Goal: Task Accomplishment & Management: Manage account settings

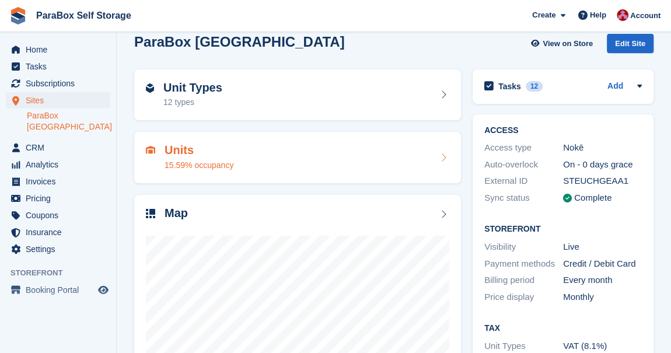
scroll to position [95, 0]
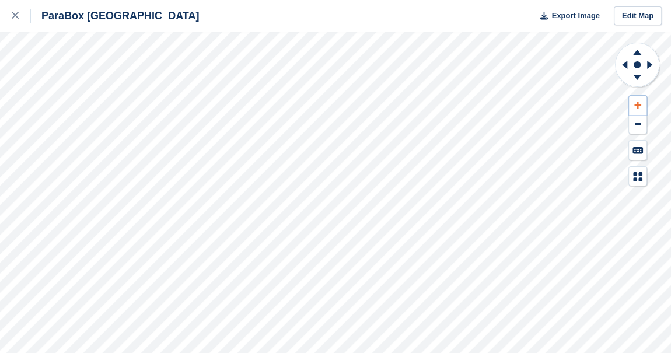
click at [644, 106] on button at bounding box center [637, 105] width 17 height 19
click at [623, 66] on icon at bounding box center [624, 65] width 5 height 8
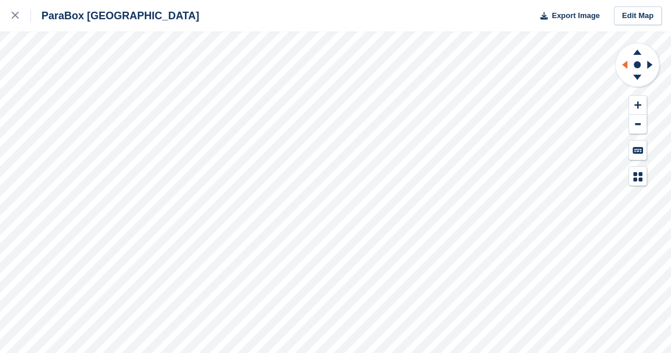
click at [623, 66] on icon at bounding box center [624, 65] width 5 height 8
click at [636, 104] on icon at bounding box center [637, 104] width 7 height 7
click at [626, 70] on icon at bounding box center [622, 65] width 15 height 30
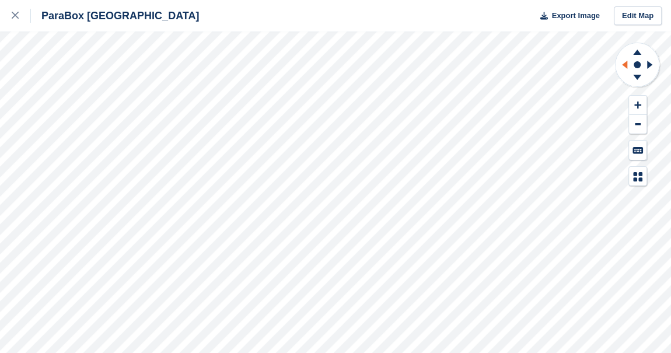
click at [626, 70] on icon at bounding box center [622, 65] width 15 height 30
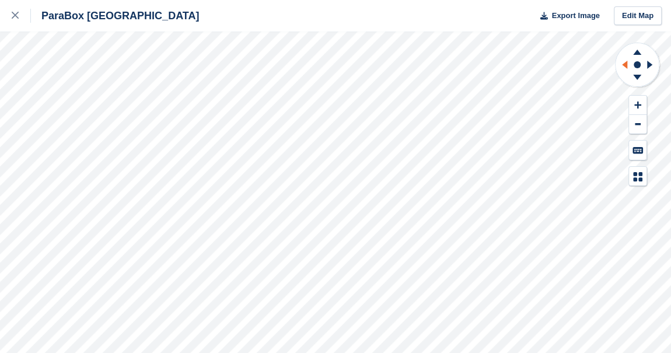
click at [626, 70] on icon at bounding box center [622, 65] width 15 height 30
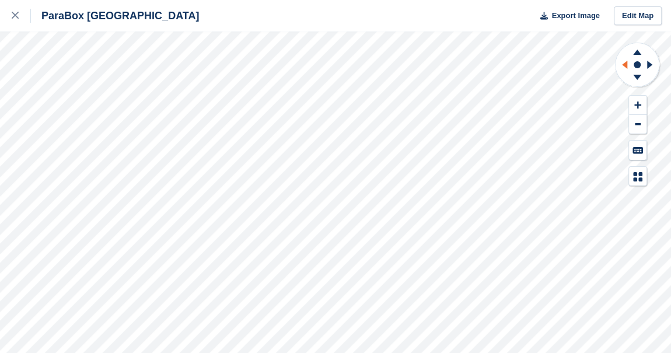
click at [626, 70] on icon at bounding box center [622, 65] width 15 height 30
click at [637, 104] on icon at bounding box center [637, 104] width 7 height 7
click at [621, 64] on icon at bounding box center [622, 65] width 15 height 30
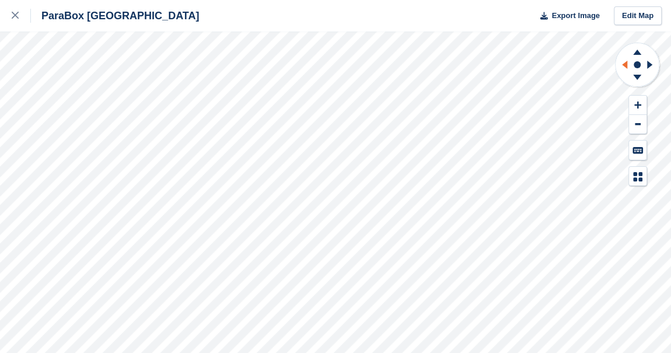
click at [621, 64] on icon at bounding box center [622, 65] width 15 height 30
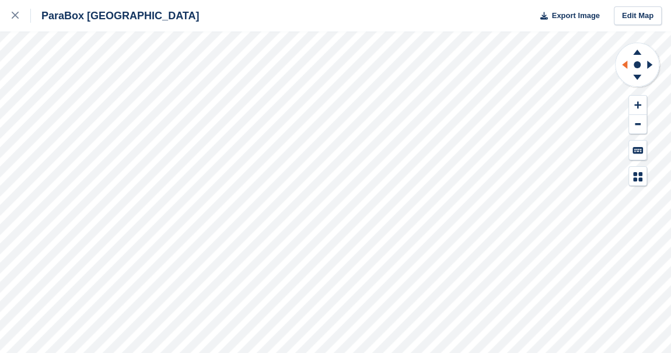
click at [621, 64] on icon at bounding box center [622, 65] width 15 height 30
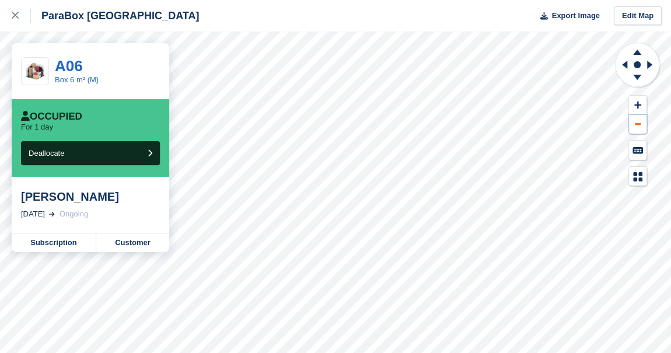
click at [635, 127] on button at bounding box center [637, 124] width 17 height 19
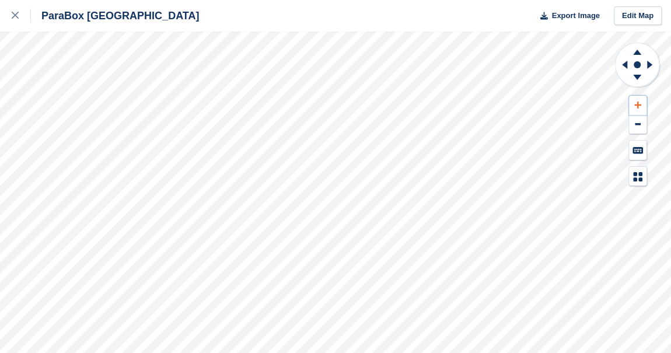
click at [639, 106] on icon at bounding box center [637, 105] width 7 height 8
click at [627, 66] on icon at bounding box center [622, 65] width 15 height 30
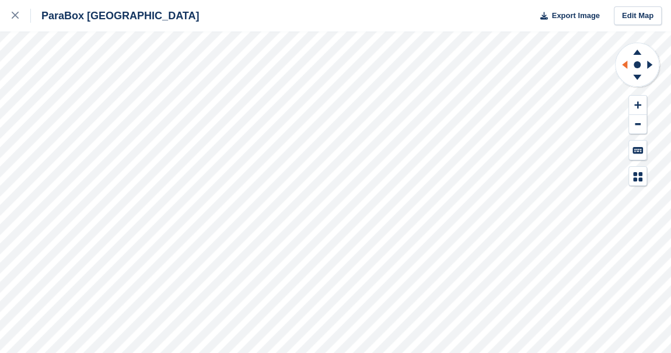
click at [627, 66] on icon at bounding box center [622, 65] width 15 height 30
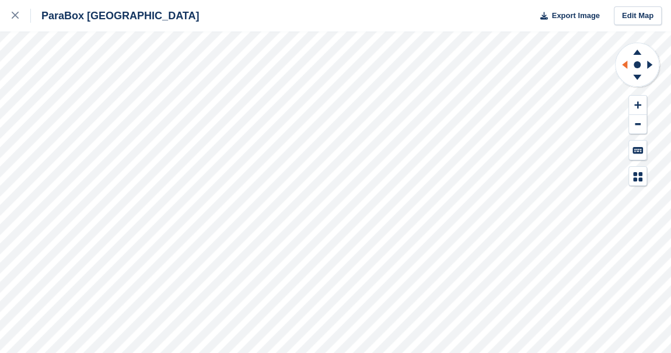
click at [627, 66] on icon at bounding box center [622, 65] width 15 height 30
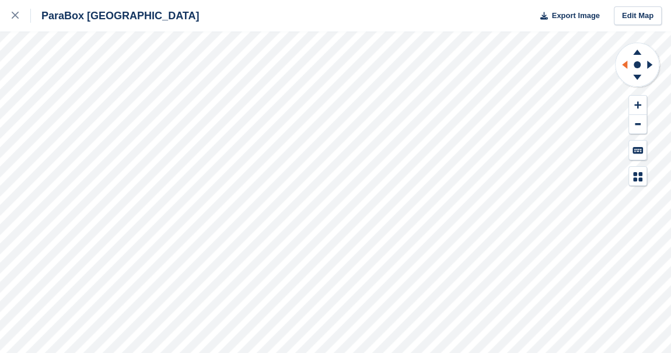
click at [627, 66] on icon at bounding box center [622, 65] width 15 height 30
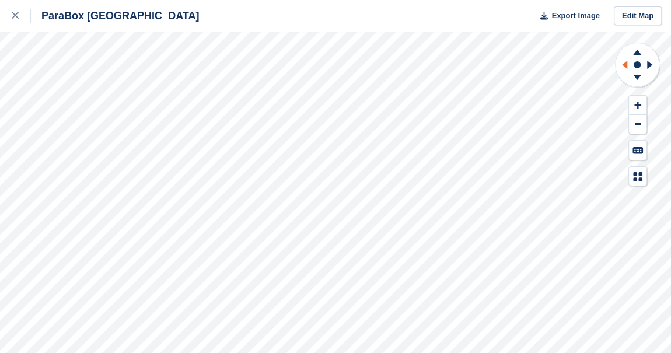
click at [627, 66] on icon at bounding box center [622, 65] width 15 height 30
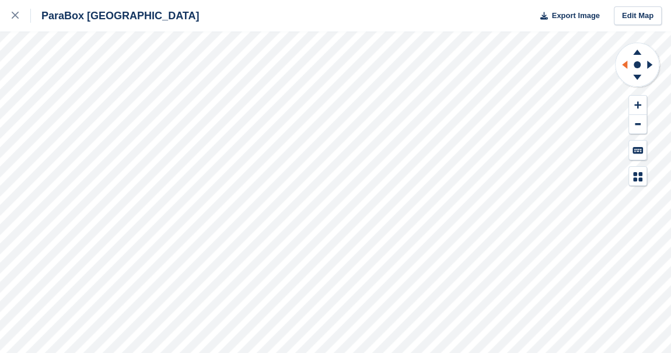
click at [627, 66] on icon at bounding box center [622, 65] width 15 height 30
click at [639, 107] on icon at bounding box center [637, 105] width 7 height 8
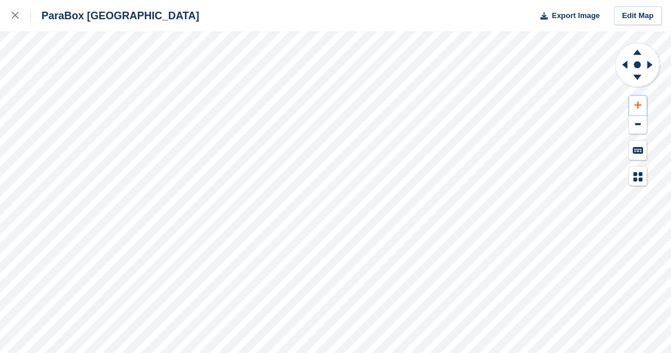
click at [639, 107] on icon at bounding box center [637, 105] width 7 height 8
click at [622, 68] on icon at bounding box center [622, 65] width 15 height 30
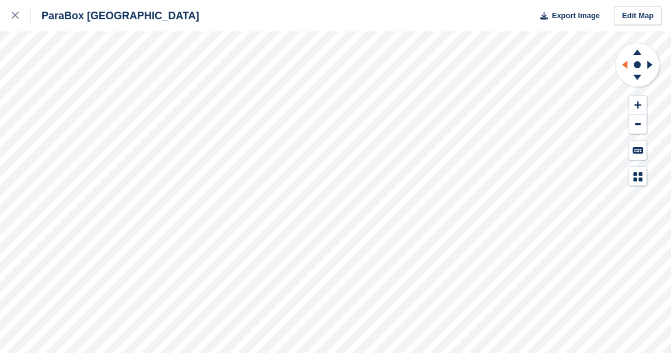
click at [622, 68] on icon at bounding box center [622, 65] width 15 height 30
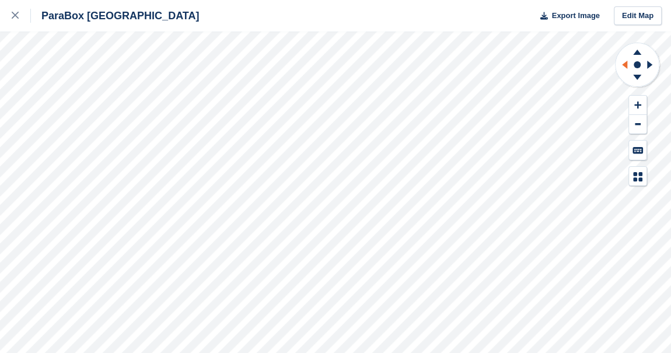
click at [622, 68] on icon at bounding box center [622, 65] width 15 height 30
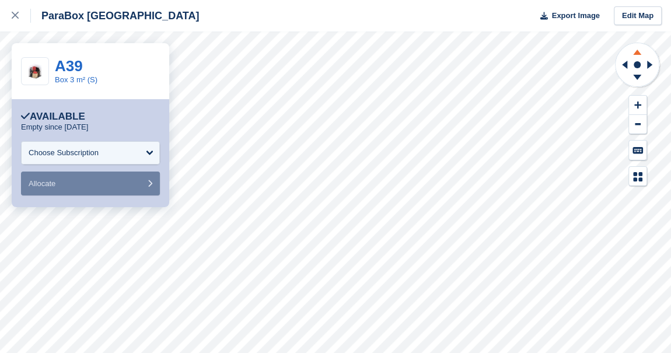
click at [639, 56] on icon at bounding box center [637, 50] width 30 height 15
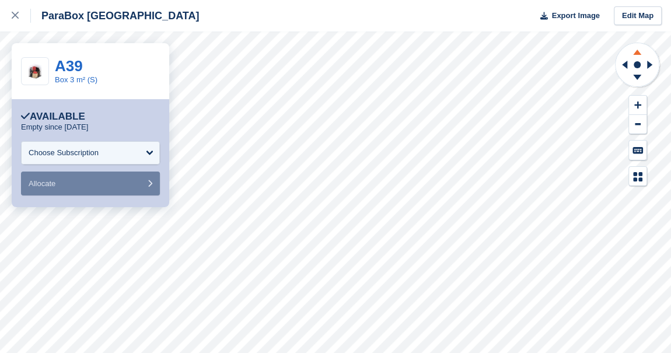
click at [639, 56] on icon at bounding box center [637, 50] width 30 height 15
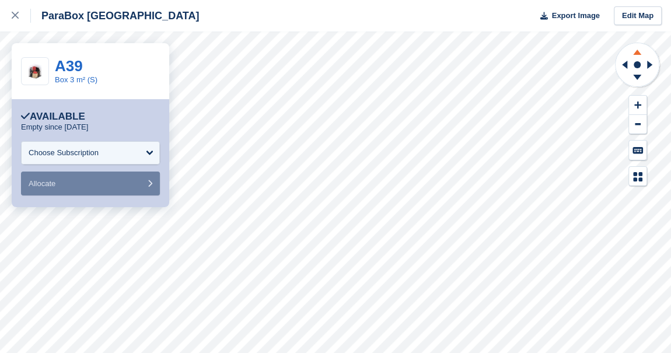
click at [639, 56] on icon at bounding box center [637, 50] width 30 height 15
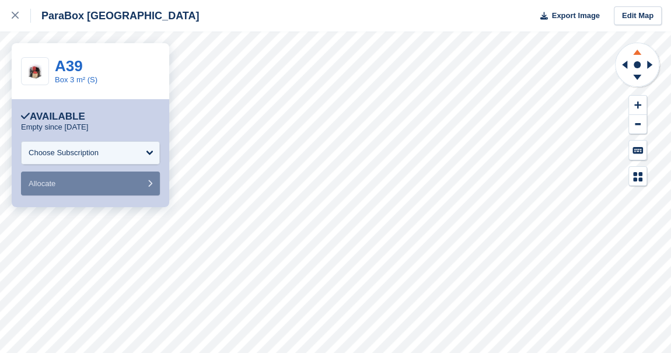
click at [639, 56] on icon at bounding box center [637, 50] width 30 height 15
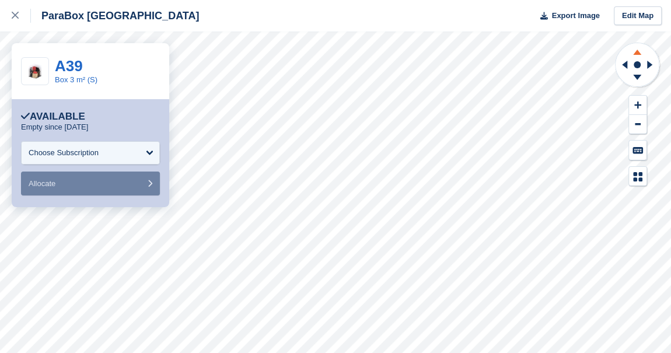
click at [639, 56] on icon at bounding box center [637, 50] width 30 height 15
click at [640, 79] on icon at bounding box center [637, 79] width 30 height 15
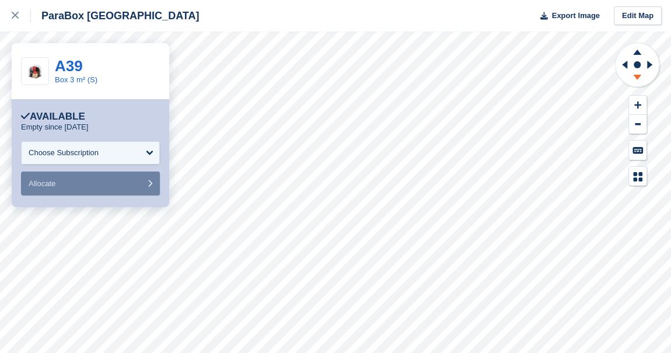
click at [640, 79] on icon at bounding box center [637, 79] width 30 height 15
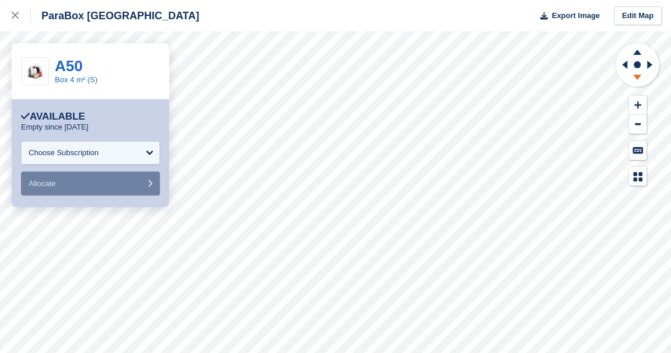
click at [636, 82] on icon at bounding box center [637, 79] width 30 height 15
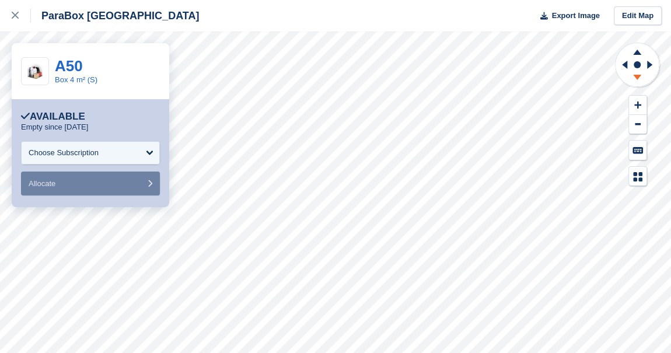
click at [636, 82] on icon at bounding box center [637, 79] width 30 height 15
click at [142, 151] on div "Choose Subscription" at bounding box center [90, 152] width 139 height 23
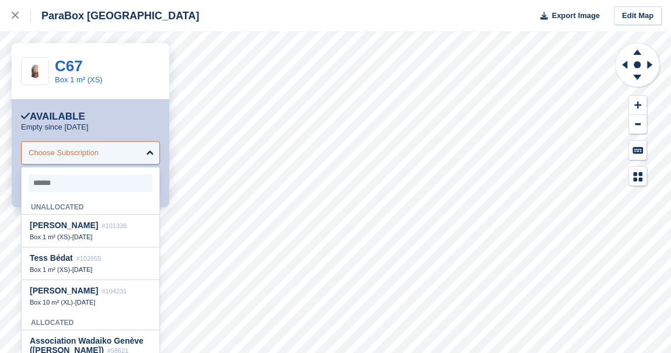
click at [142, 151] on div "Choose Subscription" at bounding box center [90, 152] width 139 height 23
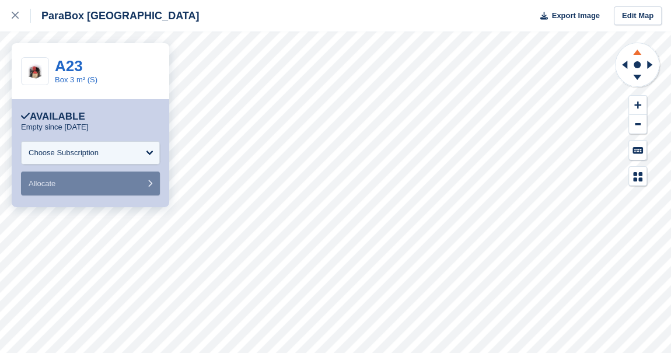
click at [637, 55] on icon at bounding box center [637, 50] width 30 height 15
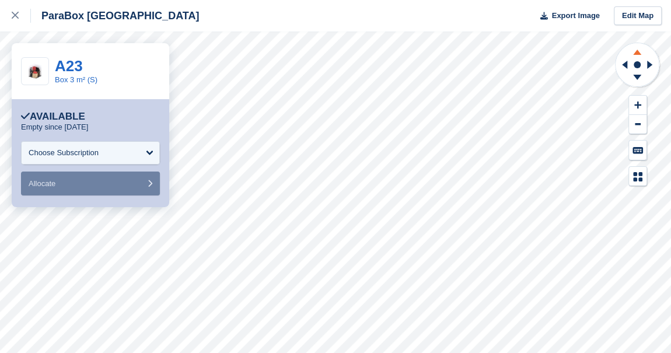
click at [637, 55] on icon at bounding box center [637, 50] width 30 height 15
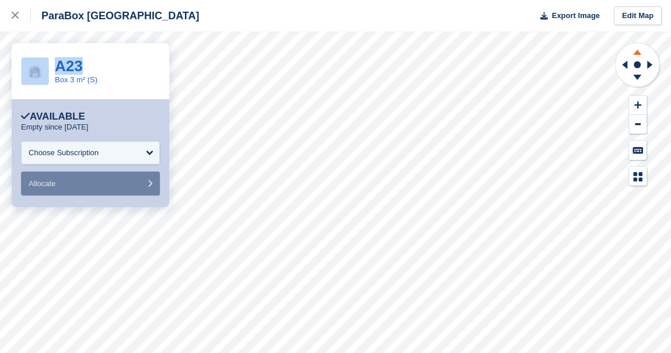
click at [637, 55] on icon at bounding box center [637, 50] width 30 height 15
click at [636, 73] on icon at bounding box center [637, 79] width 30 height 15
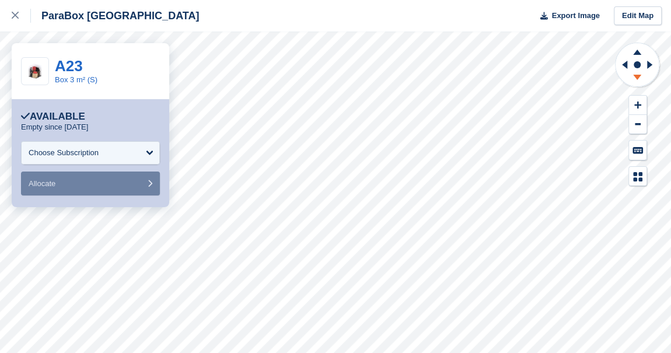
click at [636, 73] on icon at bounding box center [637, 79] width 30 height 15
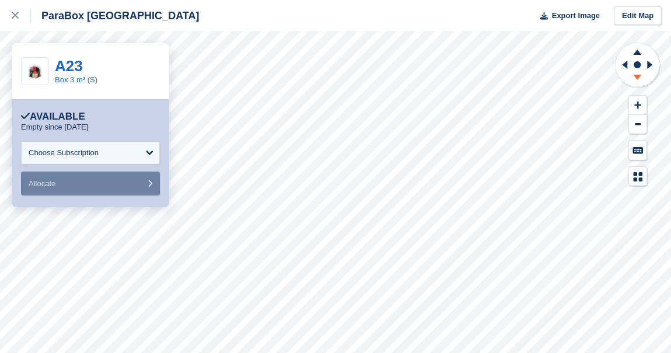
click at [636, 73] on icon at bounding box center [637, 79] width 30 height 15
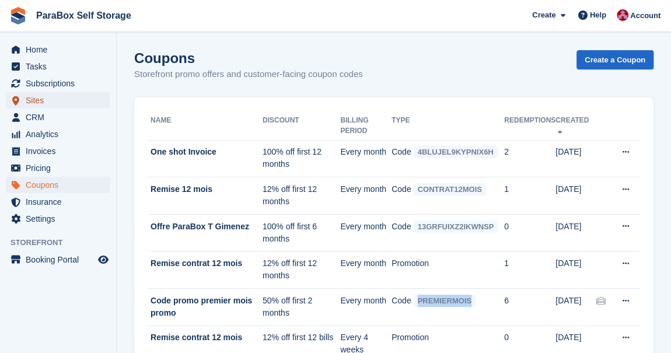
click at [46, 100] on span "Sites" at bounding box center [61, 100] width 70 height 16
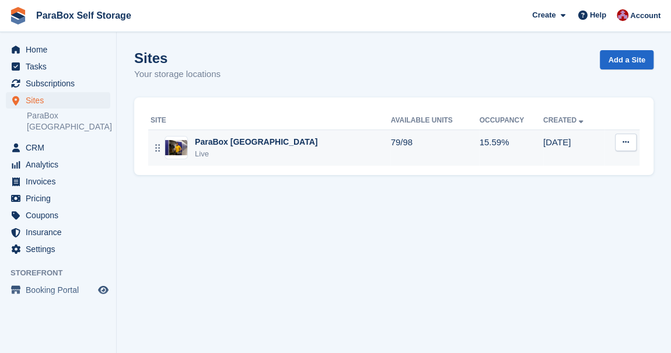
click at [192, 149] on div "ParaBox Genève Live" at bounding box center [270, 148] width 240 height 24
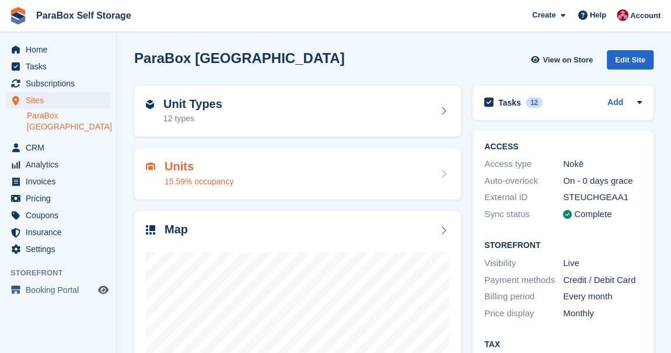
click at [327, 177] on div "Units 15.59% occupancy" at bounding box center [297, 174] width 303 height 28
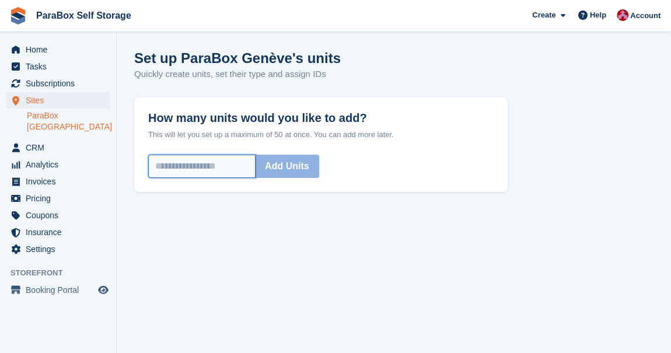
click at [218, 172] on input "How many units would you like to add?" at bounding box center [201, 166] width 107 height 23
type input "*"
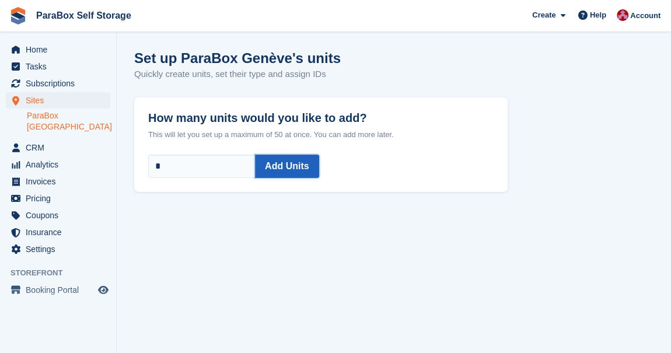
click at [274, 173] on button "Add Units" at bounding box center [287, 166] width 64 height 23
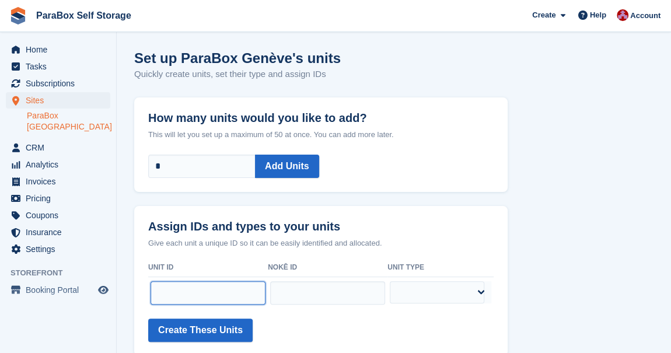
click at [184, 290] on input "text" at bounding box center [207, 292] width 115 height 23
type input "***"
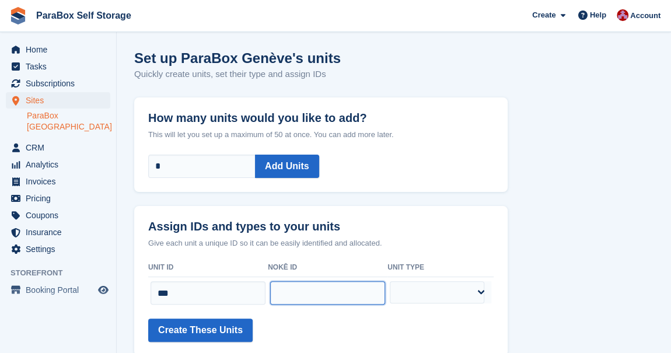
click at [302, 297] on input "text" at bounding box center [327, 292] width 115 height 23
type input "******"
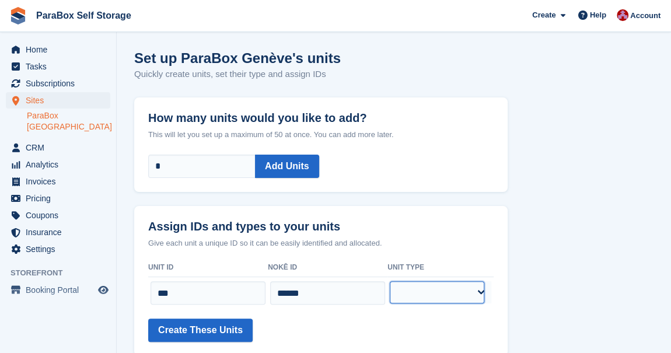
click at [444, 288] on select "**********" at bounding box center [437, 292] width 94 height 22
select select "*****"
click at [396, 281] on select "**********" at bounding box center [437, 292] width 94 height 22
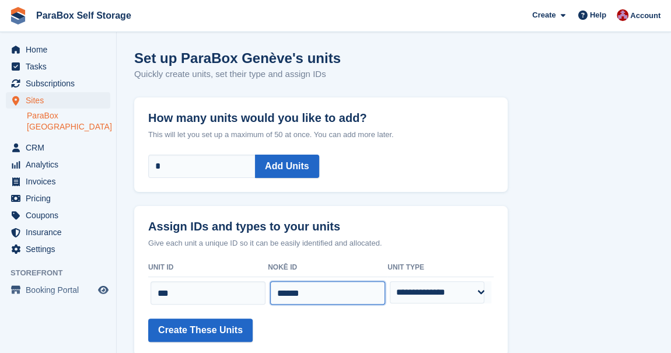
click at [332, 298] on input "******" at bounding box center [327, 292] width 115 height 23
type input "******"
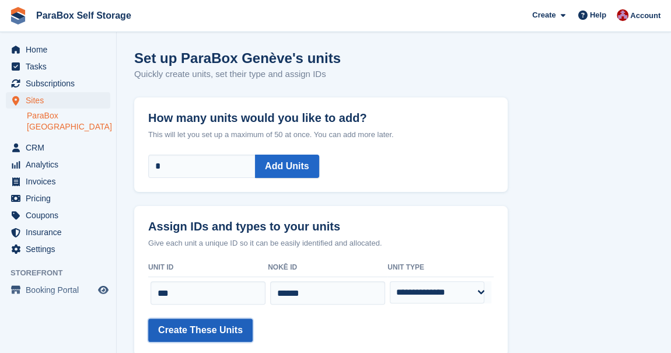
click at [229, 328] on button "Create These Units" at bounding box center [200, 329] width 104 height 23
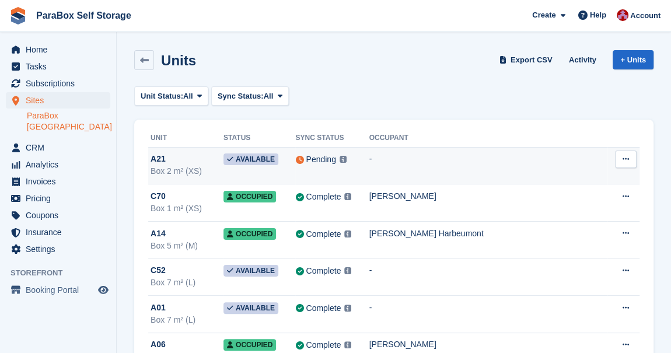
click at [345, 161] on img at bounding box center [342, 159] width 7 height 7
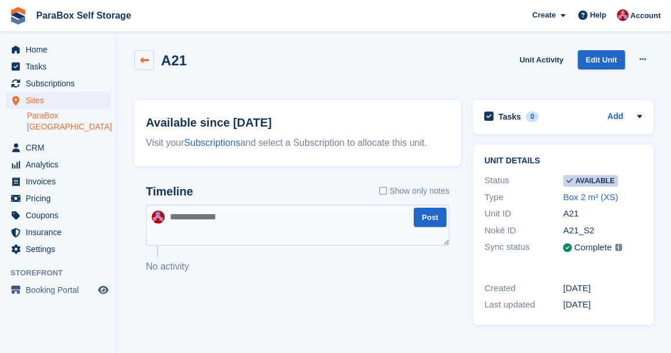
click at [147, 60] on icon at bounding box center [144, 60] width 9 height 9
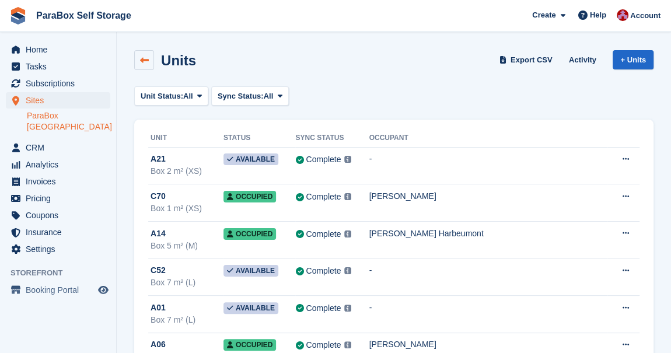
click at [145, 65] on link at bounding box center [144, 60] width 20 height 20
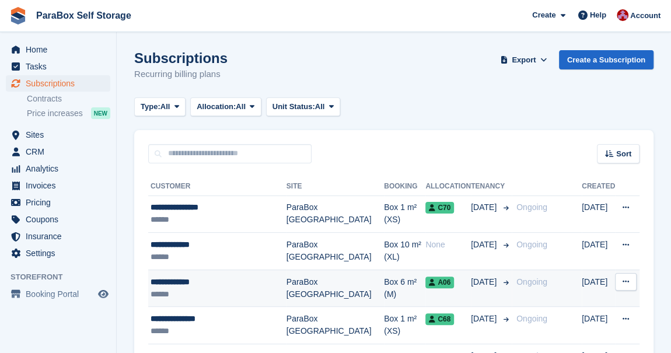
click at [194, 293] on div "******" at bounding box center [218, 294] width 136 height 12
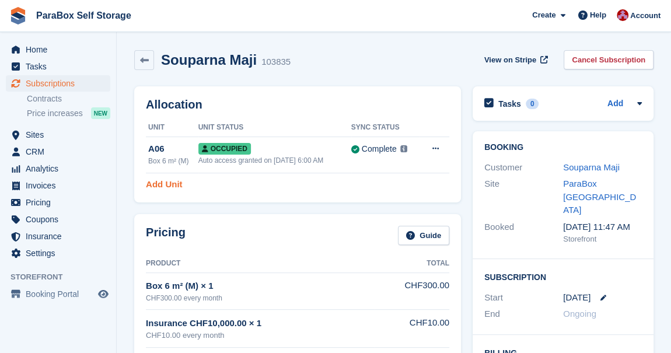
click at [177, 183] on link "Add Unit" at bounding box center [164, 184] width 36 height 13
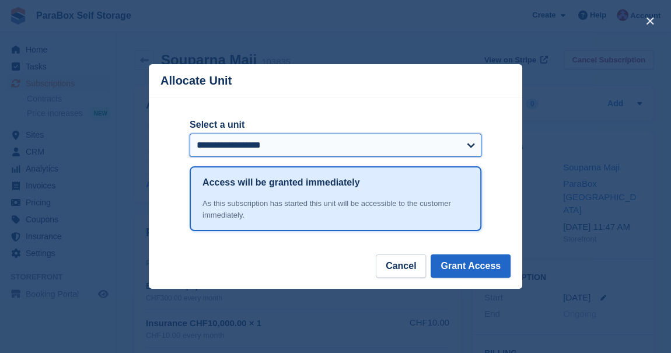
click at [242, 149] on select "**********" at bounding box center [336, 145] width 292 height 23
select select "******"
click at [190, 135] on select "**********" at bounding box center [336, 145] width 292 height 23
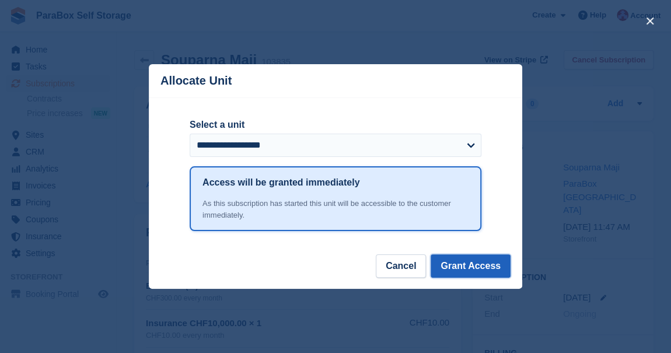
click at [468, 263] on button "Grant Access" at bounding box center [470, 265] width 80 height 23
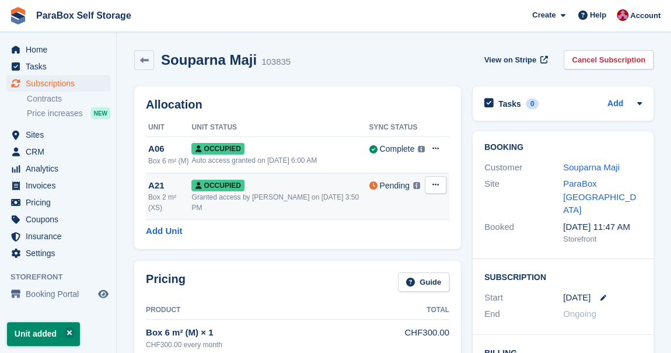
click at [436, 189] on button at bounding box center [436, 184] width 22 height 17
click at [441, 184] on button at bounding box center [436, 184] width 22 height 17
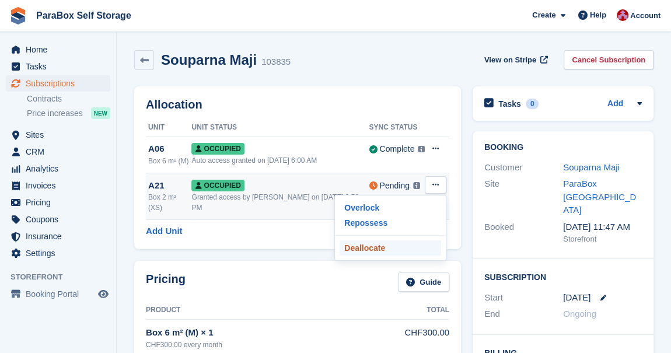
click at [369, 248] on p "Deallocate" at bounding box center [389, 247] width 101 height 15
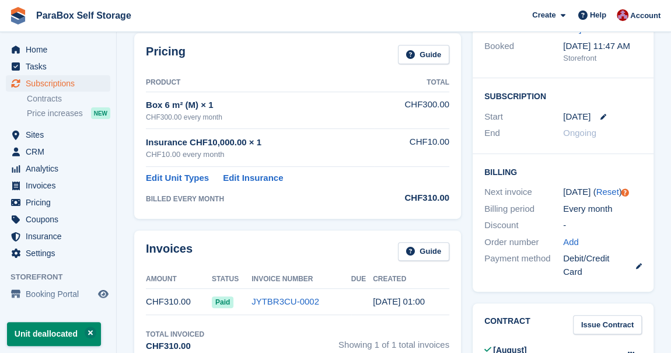
scroll to position [213, 0]
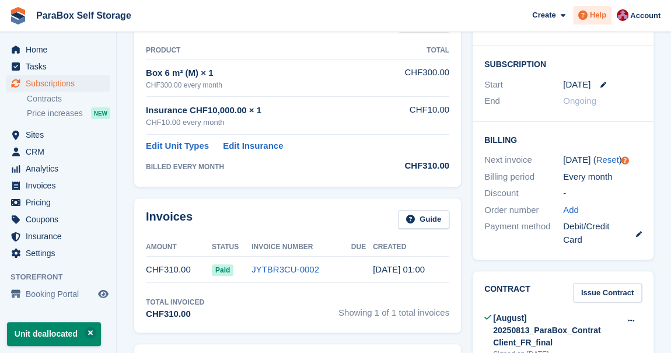
click at [586, 21] on span at bounding box center [583, 15] width 14 height 14
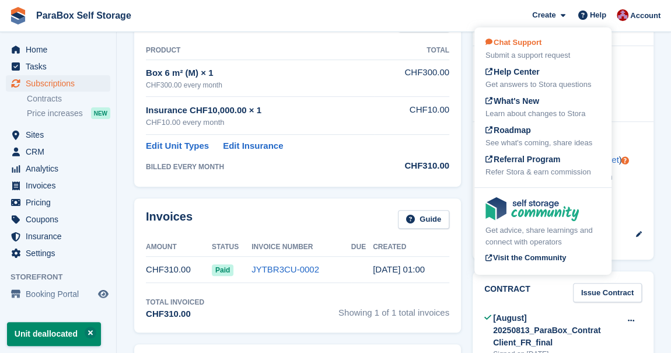
click at [559, 37] on div "Chat Support Submit a support request" at bounding box center [542, 49] width 115 height 24
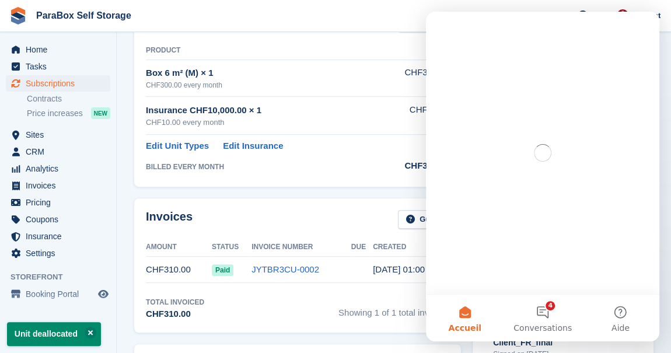
scroll to position [0, 0]
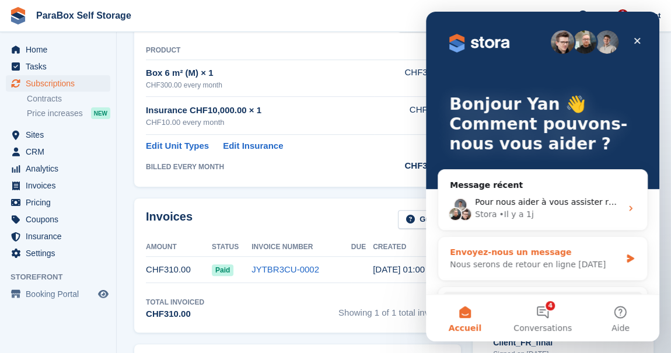
click at [509, 248] on div "Envoyez-nous un message" at bounding box center [535, 252] width 171 height 12
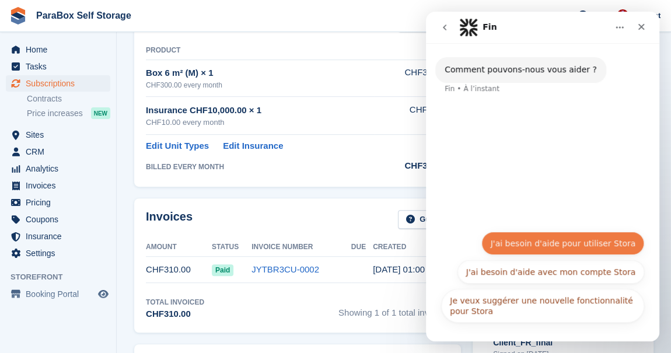
click at [549, 247] on button "J'ai besoin d'aide pour utiliser Stora" at bounding box center [562, 243] width 163 height 23
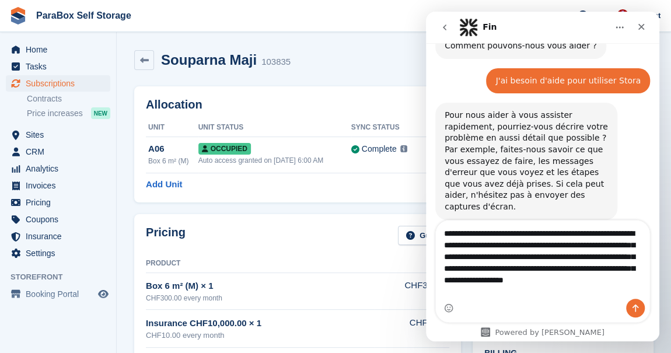
scroll to position [36, 0]
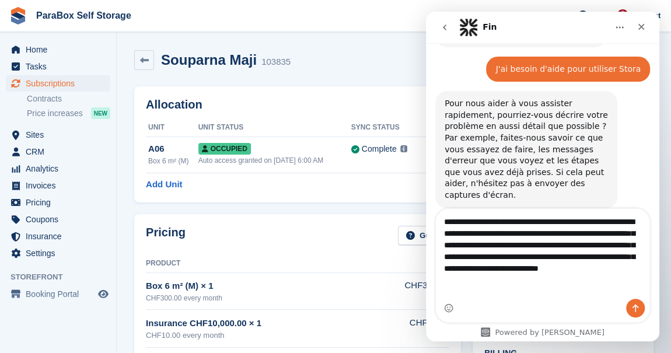
type textarea "**********"
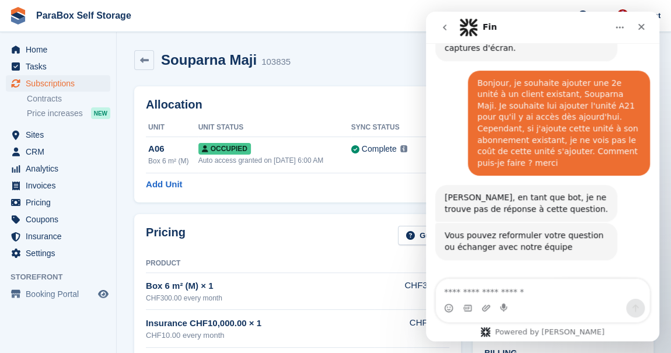
scroll to position [194, 0]
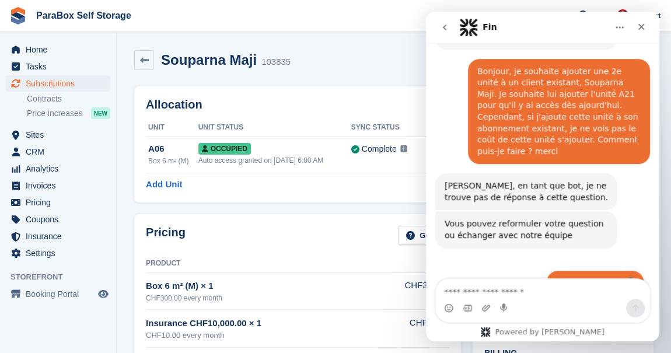
click at [601, 270] on button "Obtenir de l'aide 👤" at bounding box center [595, 281] width 98 height 23
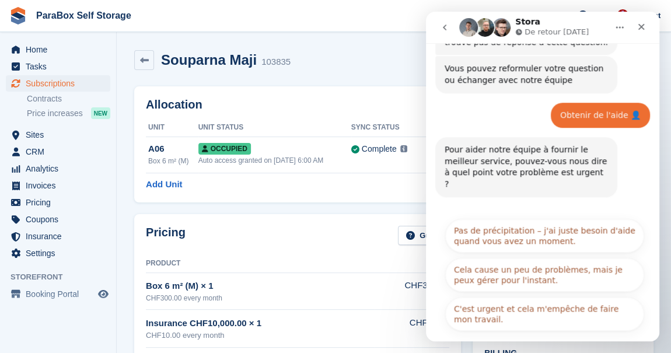
scroll to position [355, 0]
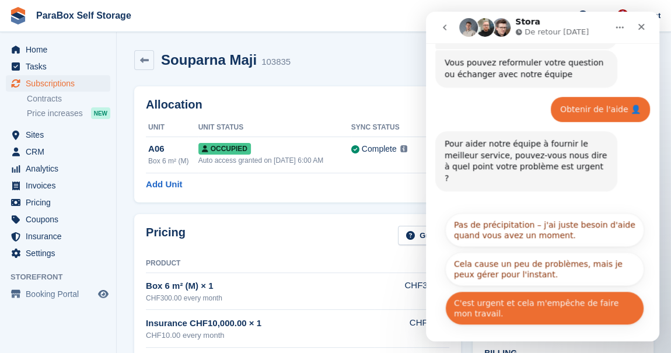
click at [486, 291] on button "C'est urgent et cela m'empêche de faire mon travail." at bounding box center [544, 308] width 199 height 34
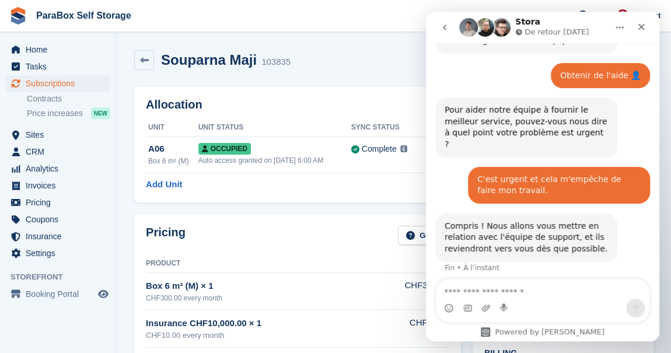
scroll to position [394, 0]
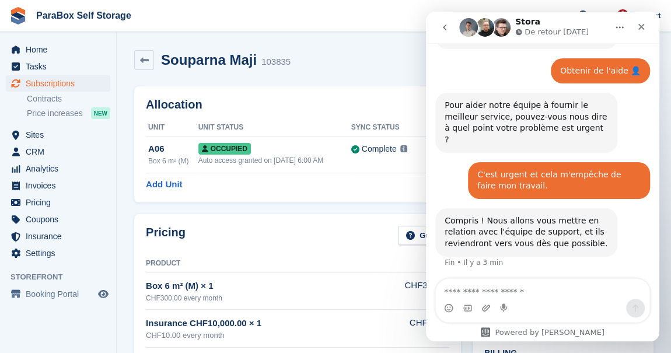
click at [298, 201] on div "Allocation Unit Unit Status Sync Status A06 Box 6 m² (M) Occupied Auto access g…" at bounding box center [297, 144] width 327 height 116
click at [447, 23] on icon "go back" at bounding box center [444, 27] width 9 height 9
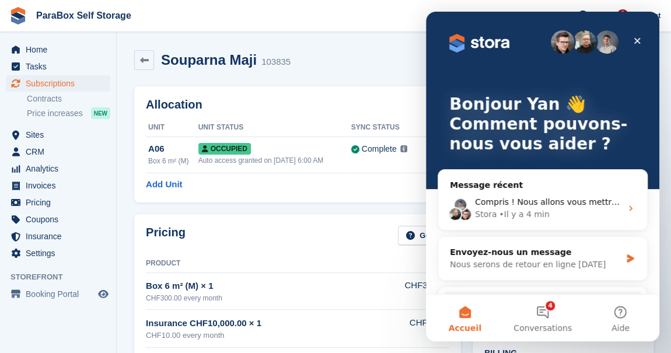
scroll to position [0, 0]
click at [634, 41] on icon "Fermer" at bounding box center [636, 40] width 9 height 9
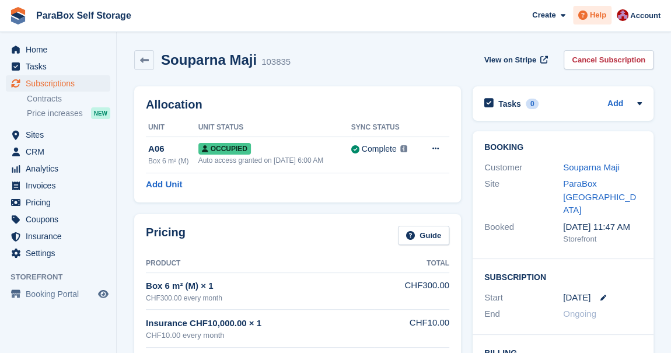
click at [593, 20] on span "Help" at bounding box center [598, 15] width 16 height 12
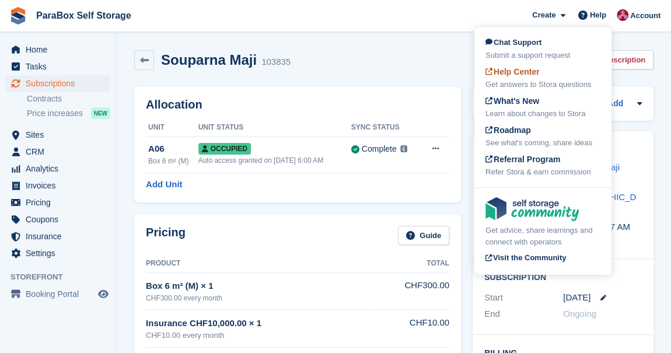
click at [527, 84] on div "Get answers to Stora questions" at bounding box center [542, 85] width 115 height 12
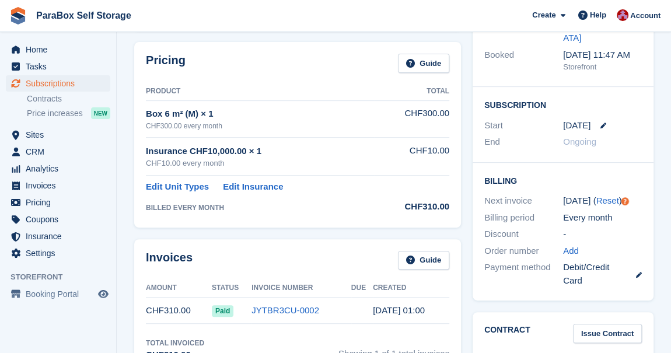
scroll to position [173, 0]
click at [183, 190] on link "Edit Unit Types" at bounding box center [177, 186] width 63 height 13
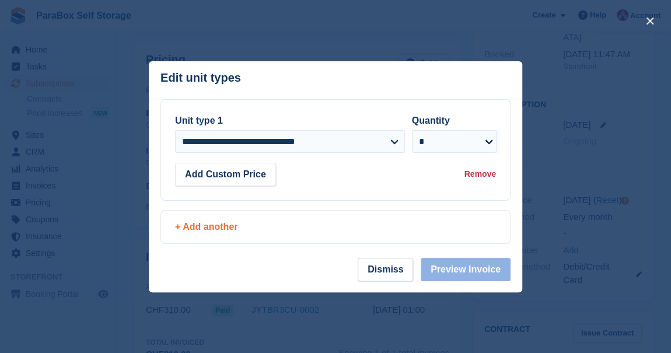
click at [204, 227] on div "+ Add another" at bounding box center [335, 227] width 321 height 14
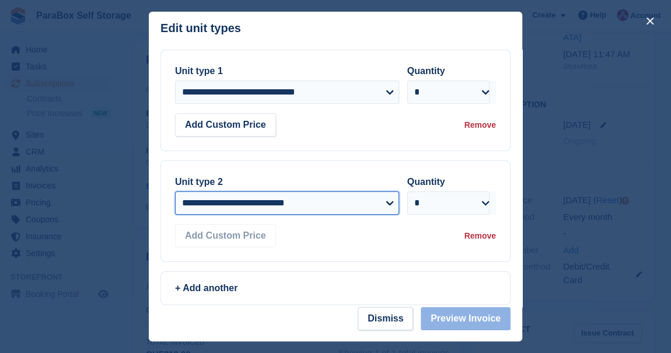
click at [248, 206] on select "**********" at bounding box center [287, 202] width 224 height 23
select select "*****"
click at [175, 192] on select "**********" at bounding box center [287, 202] width 224 height 23
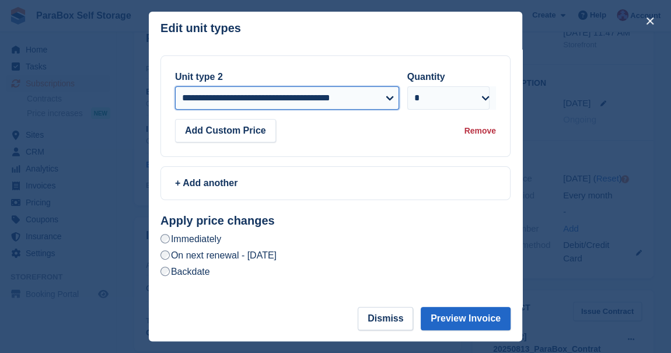
scroll to position [195, 0]
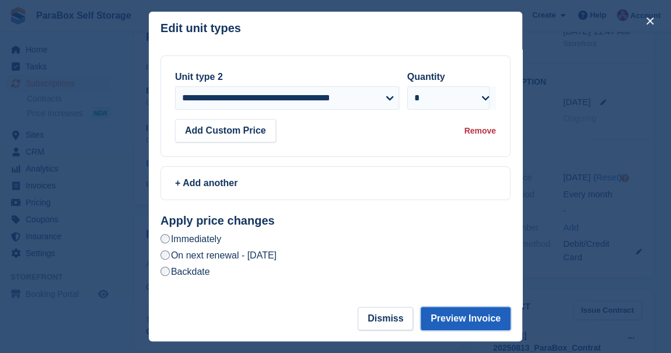
click at [474, 314] on button "Preview Invoice" at bounding box center [465, 318] width 90 height 23
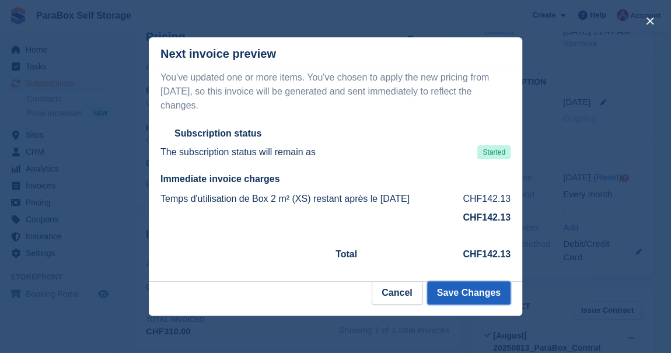
click at [457, 286] on button "Save Changes" at bounding box center [468, 292] width 83 height 23
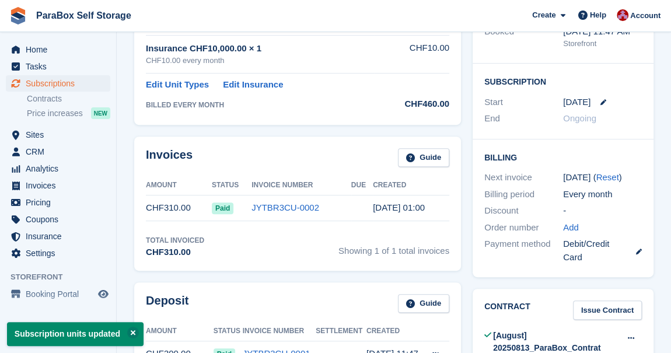
scroll to position [0, 0]
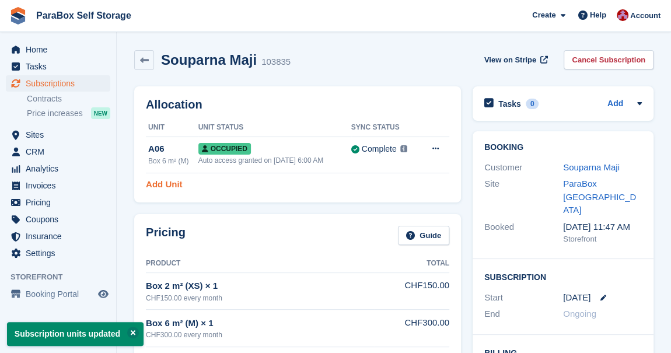
click at [149, 188] on link "Add Unit" at bounding box center [164, 184] width 36 height 13
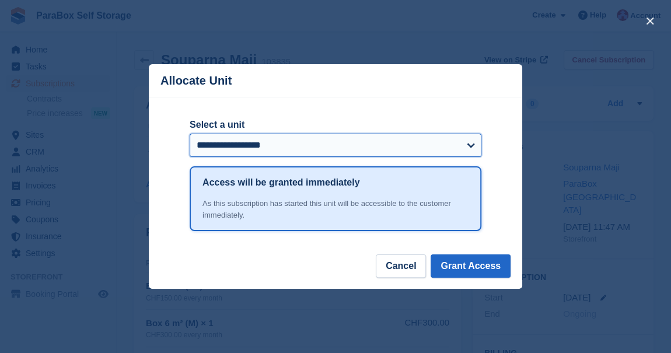
click at [306, 147] on select "**********" at bounding box center [336, 145] width 292 height 23
select select "******"
click at [190, 135] on select "**********" at bounding box center [336, 145] width 292 height 23
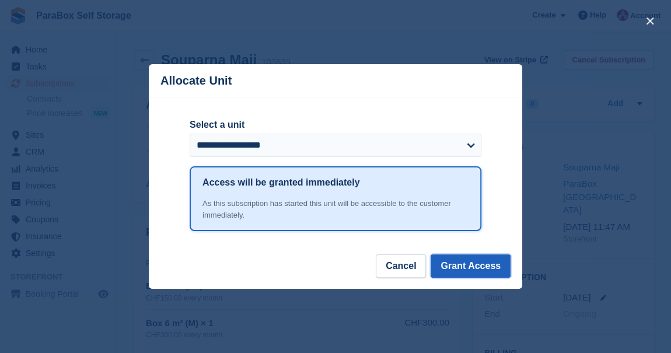
click at [476, 273] on button "Grant Access" at bounding box center [470, 265] width 80 height 23
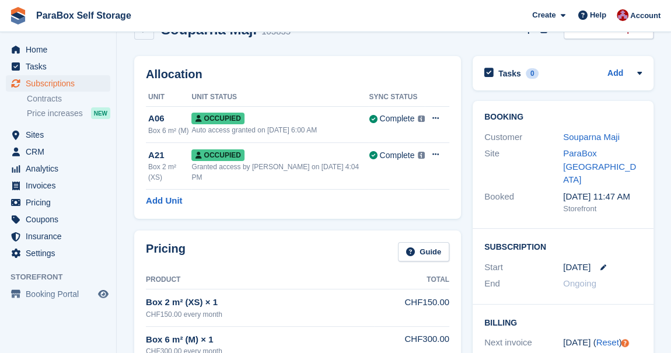
scroll to position [15, 0]
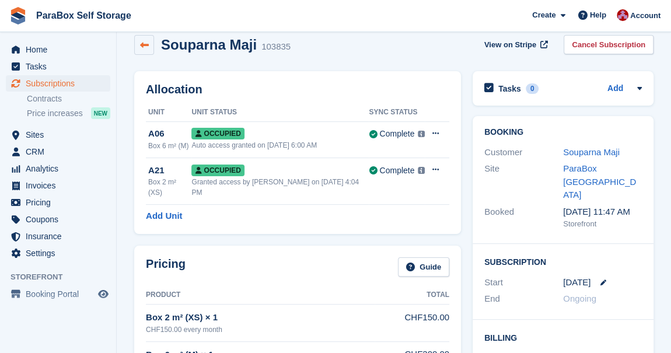
click at [141, 47] on icon at bounding box center [144, 45] width 9 height 9
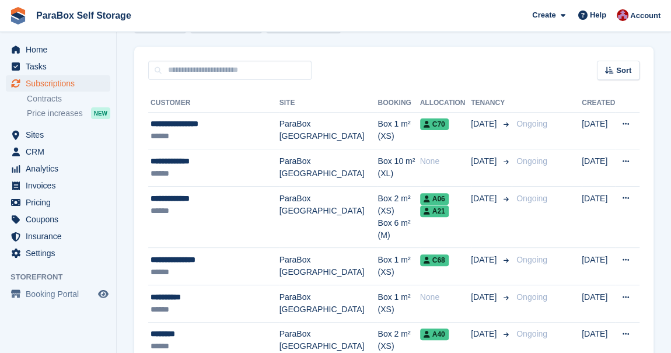
scroll to position [83, 0]
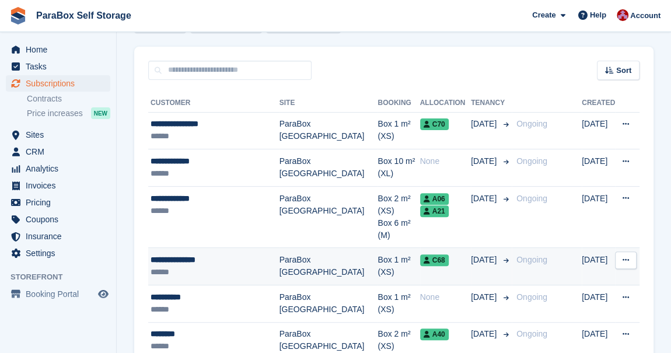
click at [218, 254] on div "**********" at bounding box center [214, 260] width 129 height 12
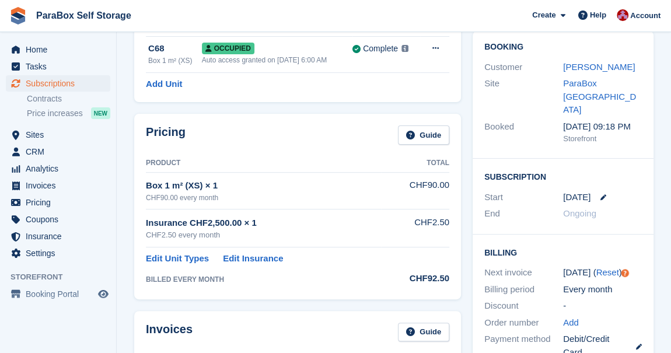
scroll to position [119, 0]
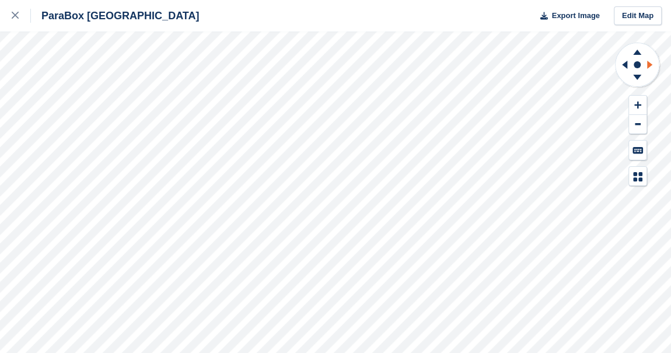
click at [649, 65] on icon at bounding box center [649, 65] width 5 height 8
click at [635, 54] on icon at bounding box center [637, 52] width 8 height 5
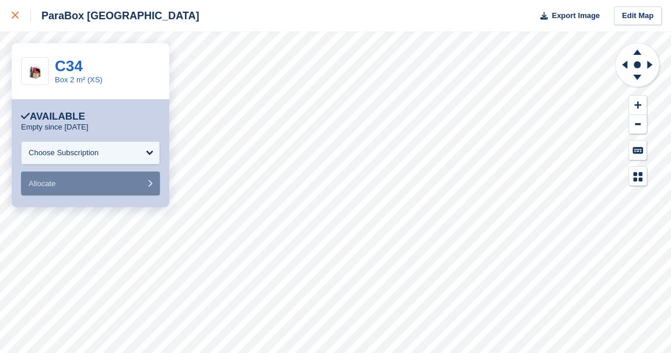
click at [12, 10] on div at bounding box center [21, 16] width 19 height 14
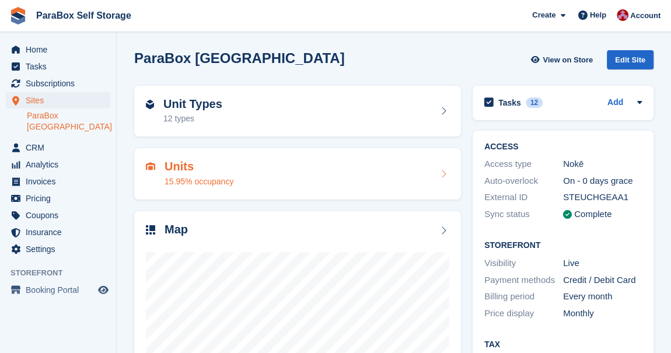
click at [171, 165] on h2 "Units" at bounding box center [198, 166] width 69 height 13
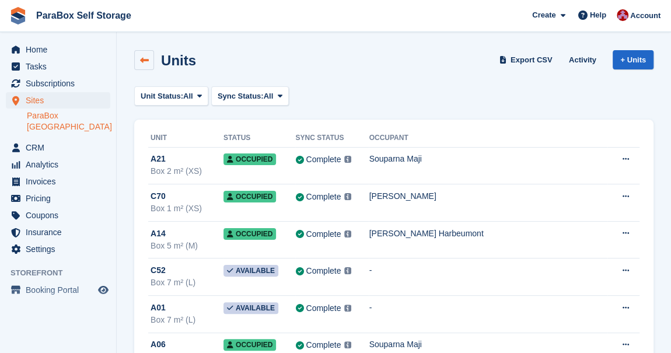
click at [140, 57] on icon at bounding box center [144, 60] width 9 height 9
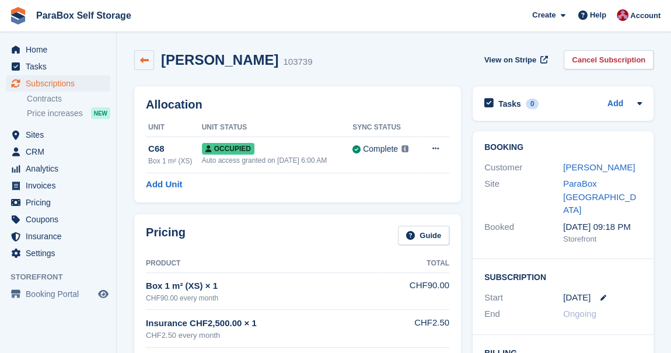
click at [145, 56] on icon at bounding box center [144, 60] width 9 height 9
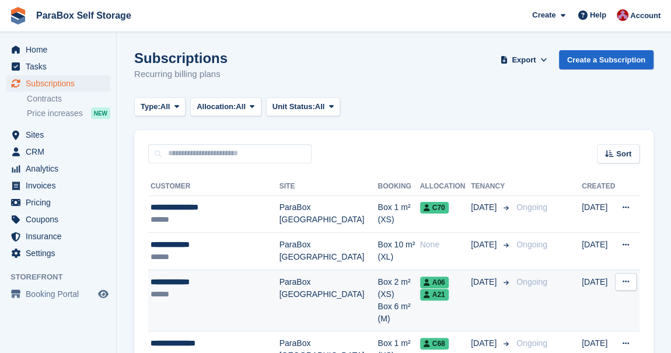
click at [206, 292] on div "******" at bounding box center [214, 294] width 129 height 12
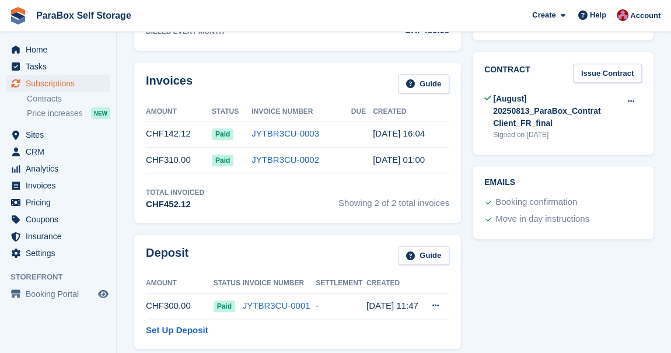
scroll to position [410, 0]
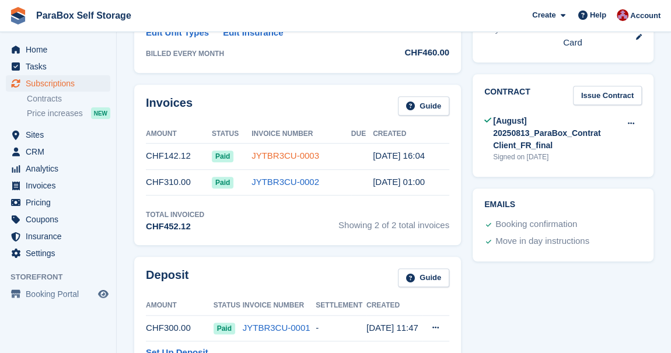
click at [274, 150] on link "JYTBR3CU-0003" at bounding box center [285, 155] width 68 height 10
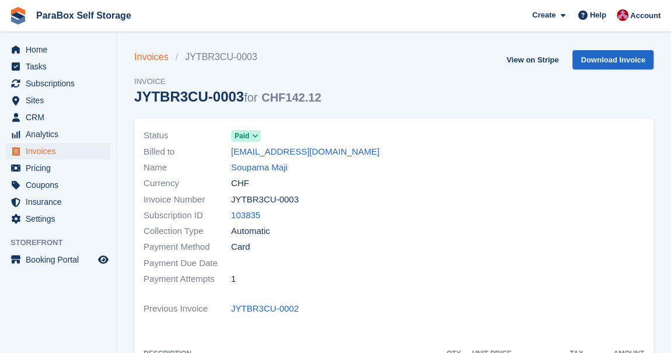
click at [146, 58] on link "Invoices" at bounding box center [154, 57] width 41 height 14
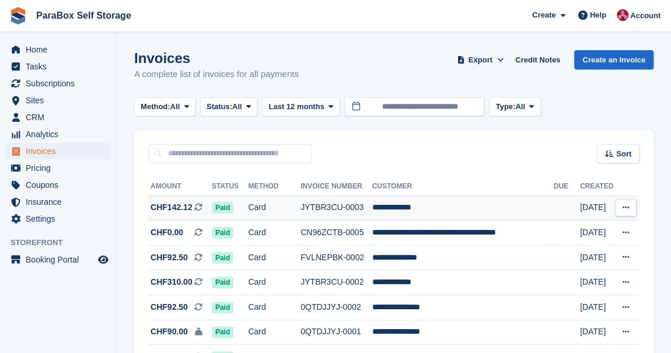
click at [172, 206] on span "CHF142.12" at bounding box center [171, 207] width 42 height 12
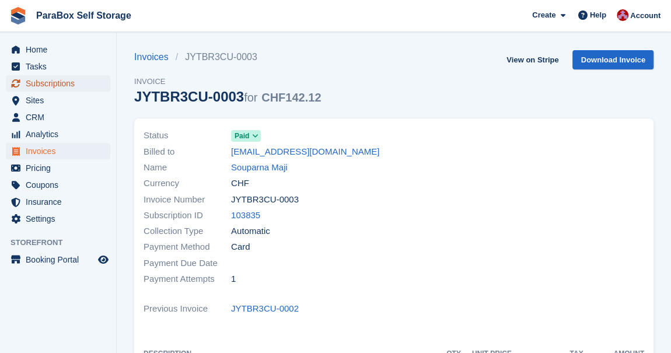
click at [50, 79] on span "Subscriptions" at bounding box center [61, 83] width 70 height 16
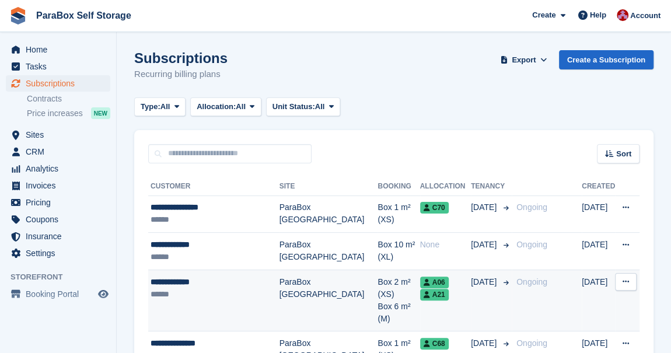
click at [204, 280] on div "**********" at bounding box center [214, 282] width 129 height 12
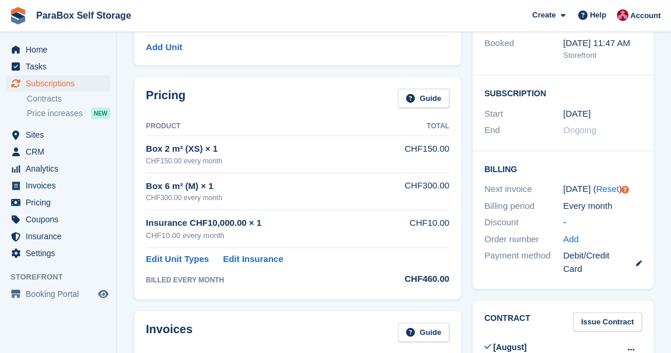
scroll to position [180, 0]
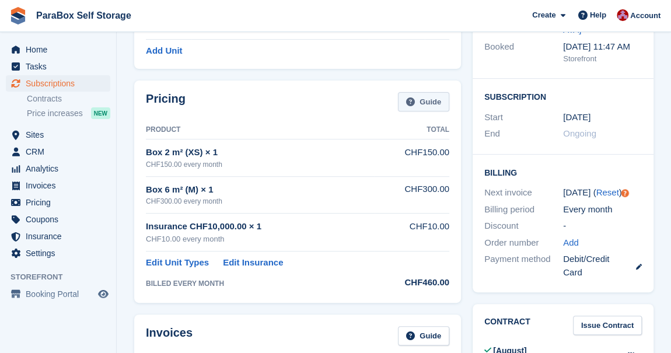
click at [423, 92] on link "Guide" at bounding box center [423, 101] width 51 height 19
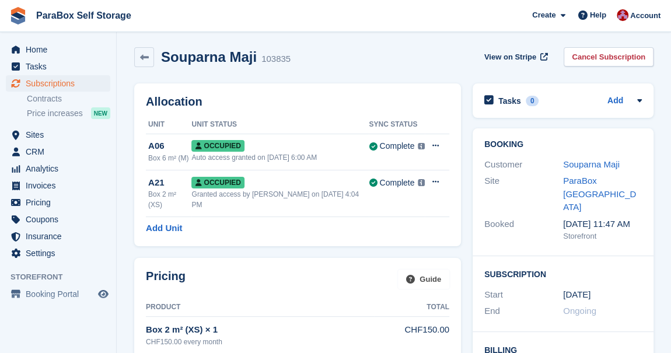
scroll to position [0, 0]
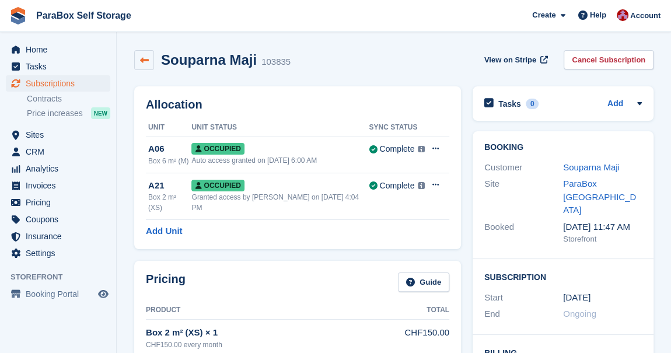
click at [151, 60] on link at bounding box center [144, 60] width 20 height 20
